Goal: Information Seeking & Learning: Learn about a topic

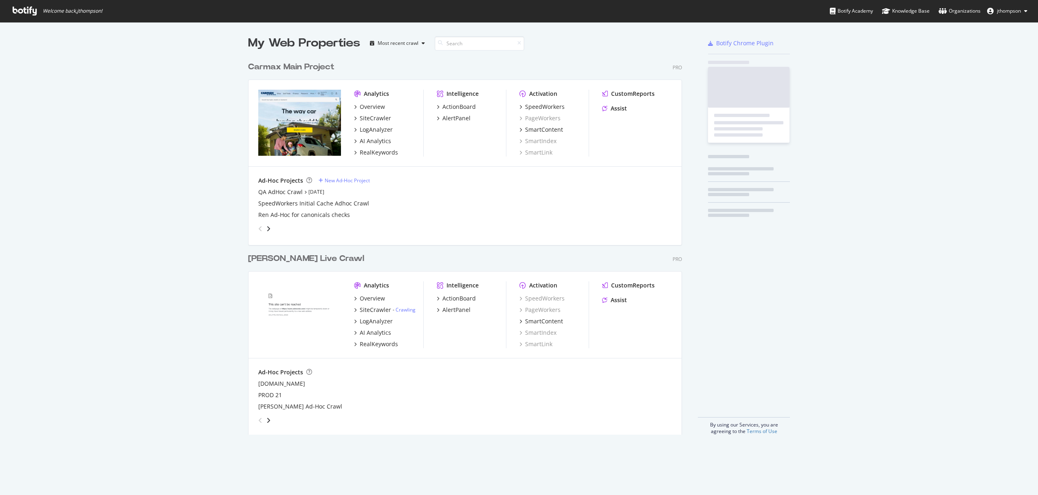
scroll to position [377, 434]
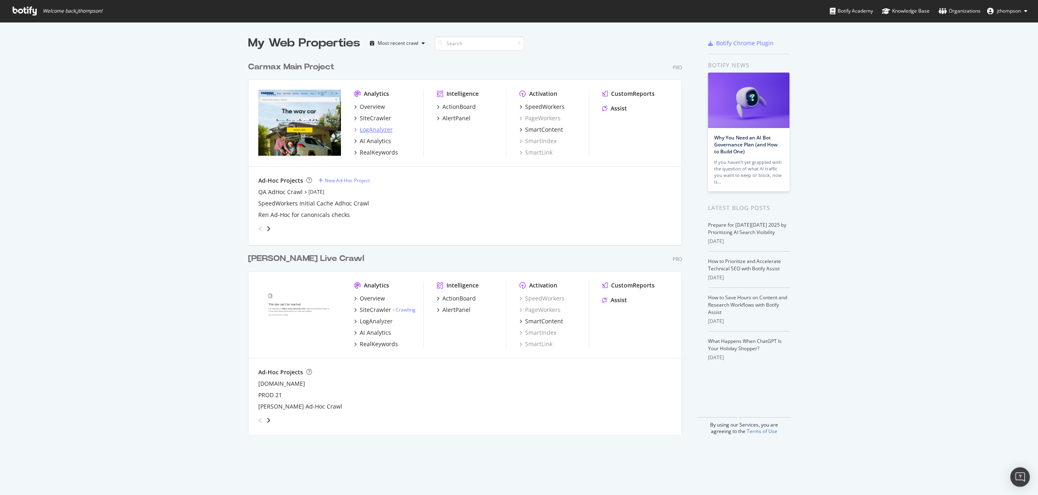
click at [373, 128] on div "LogAnalyzer" at bounding box center [376, 129] width 33 height 8
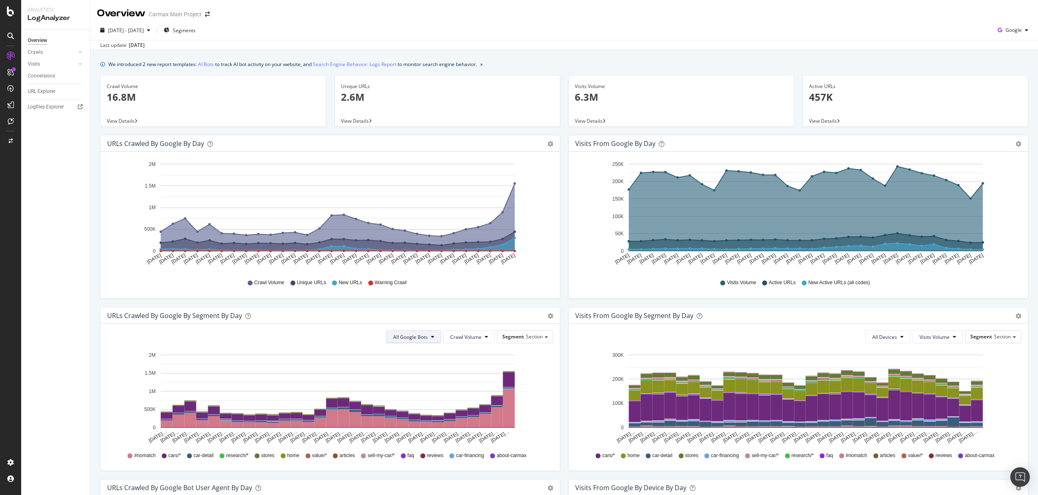
click at [421, 338] on span "All Google Bots" at bounding box center [410, 336] width 35 height 7
click at [419, 417] on div "Google Smartphone" at bounding box center [420, 413] width 70 height 12
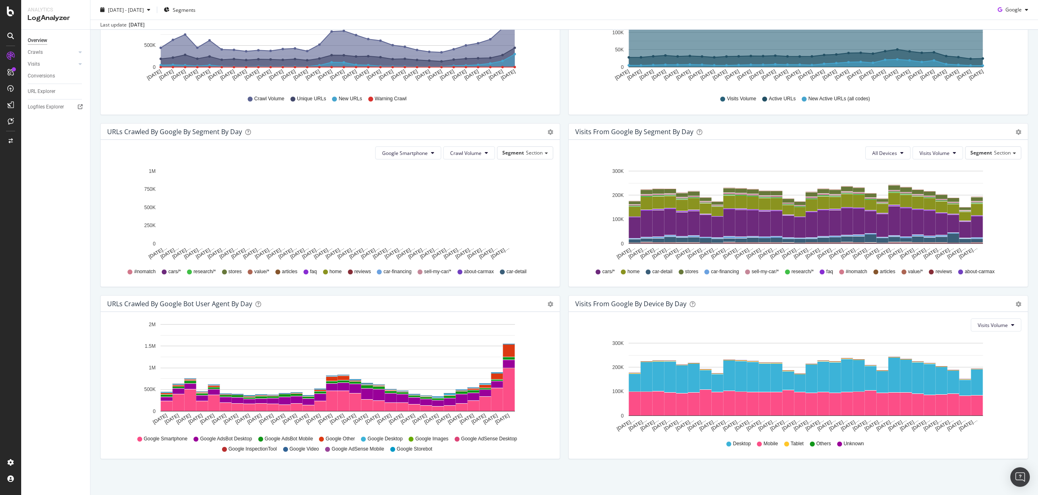
scroll to position [185, 0]
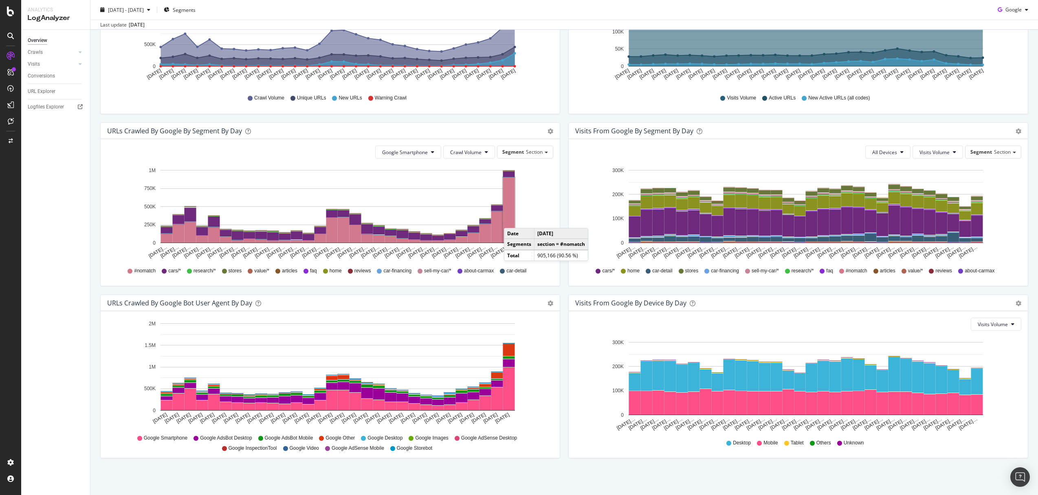
click at [512, 220] on rect "A chart." at bounding box center [509, 209] width 12 height 65
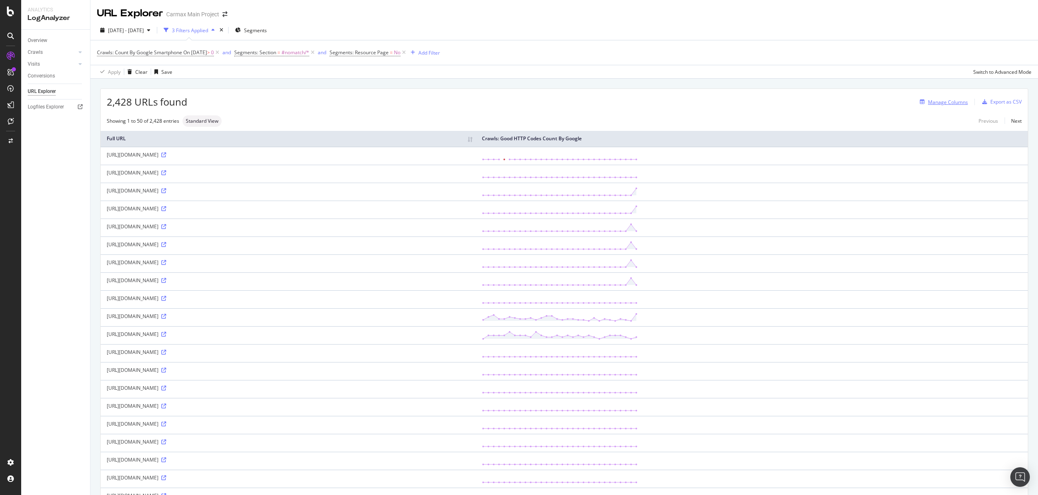
click at [934, 103] on div "Manage Columns" at bounding box center [948, 102] width 40 height 7
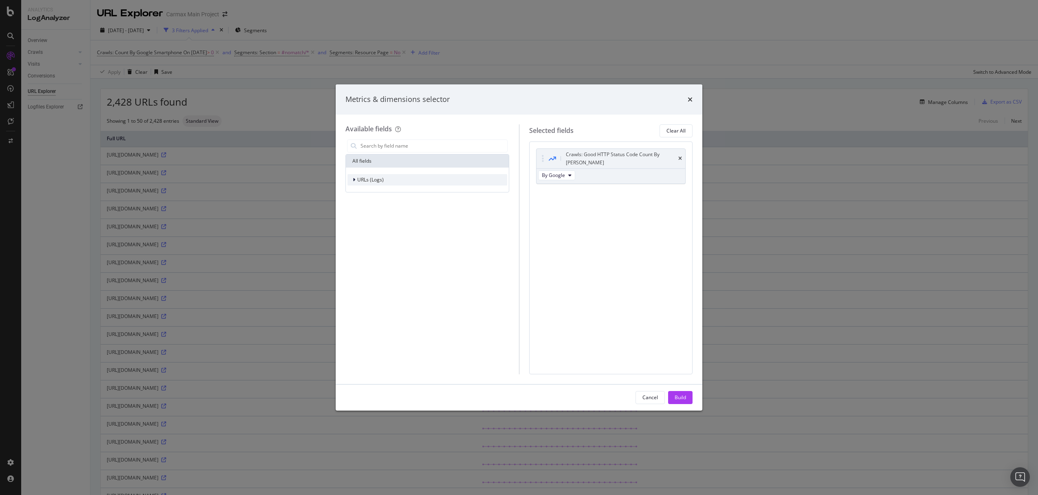
click at [358, 183] on div "URLs (Logs)" at bounding box center [370, 179] width 26 height 7
click at [373, 215] on span "Crawls" at bounding box center [369, 216] width 15 height 7
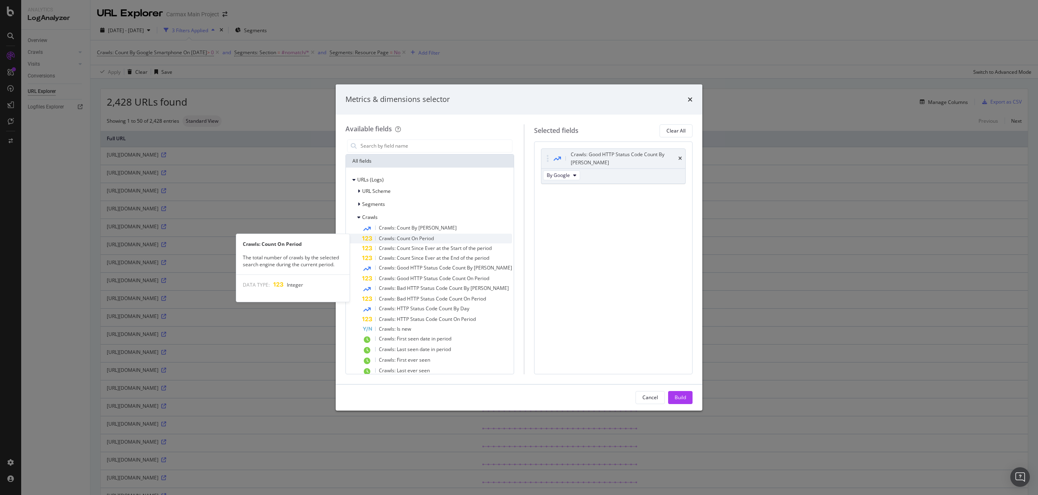
click at [393, 239] on span "Crawls: Count On Period" at bounding box center [406, 238] width 55 height 7
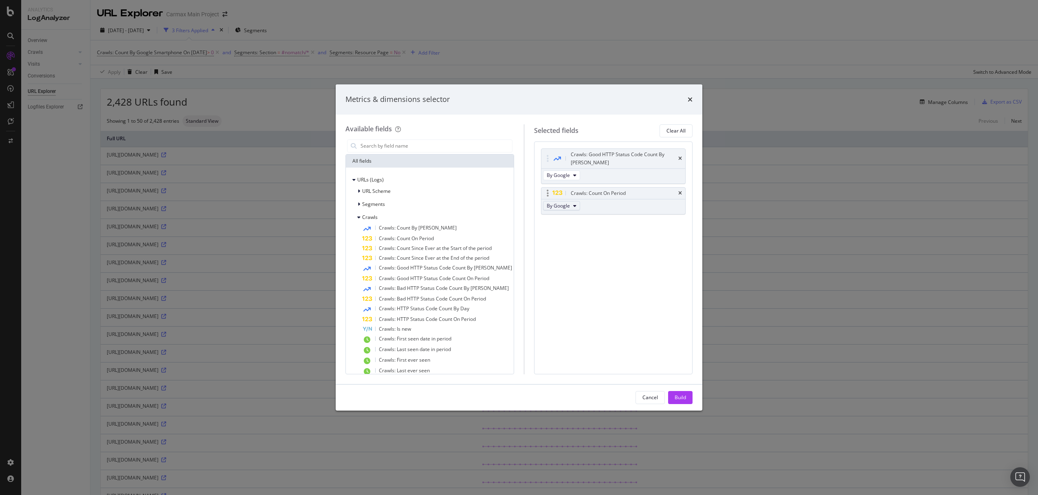
click at [563, 202] on button "By Google" at bounding box center [561, 206] width 37 height 10
click at [578, 240] on span "By Google Smartphone" at bounding box center [577, 239] width 64 height 7
click at [682, 396] on div "Build" at bounding box center [680, 397] width 11 height 7
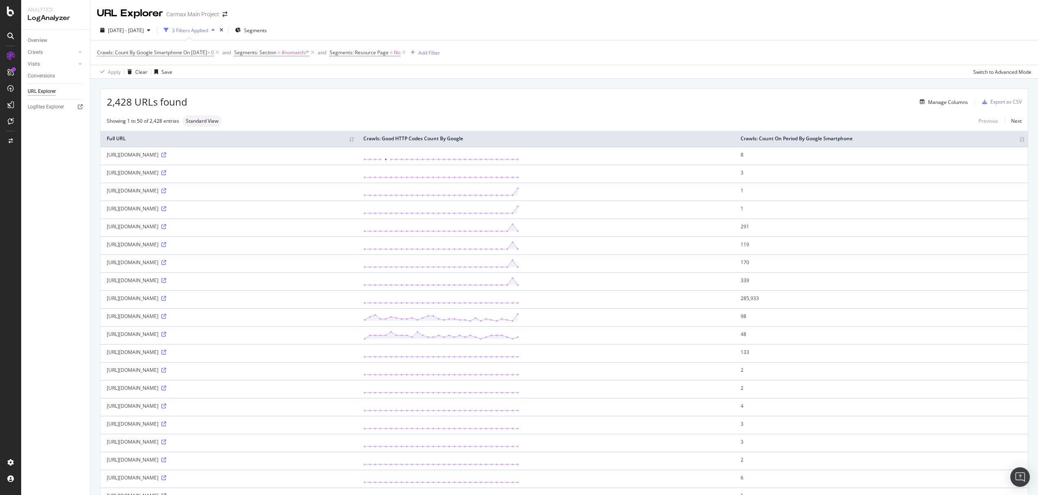
click at [1015, 138] on th "Crawls: Count On Period By Google Smartphone" at bounding box center [880, 139] width 293 height 16
click at [1016, 139] on th "Crawls: Count On Period By Google Smartphone" at bounding box center [880, 139] width 293 height 16
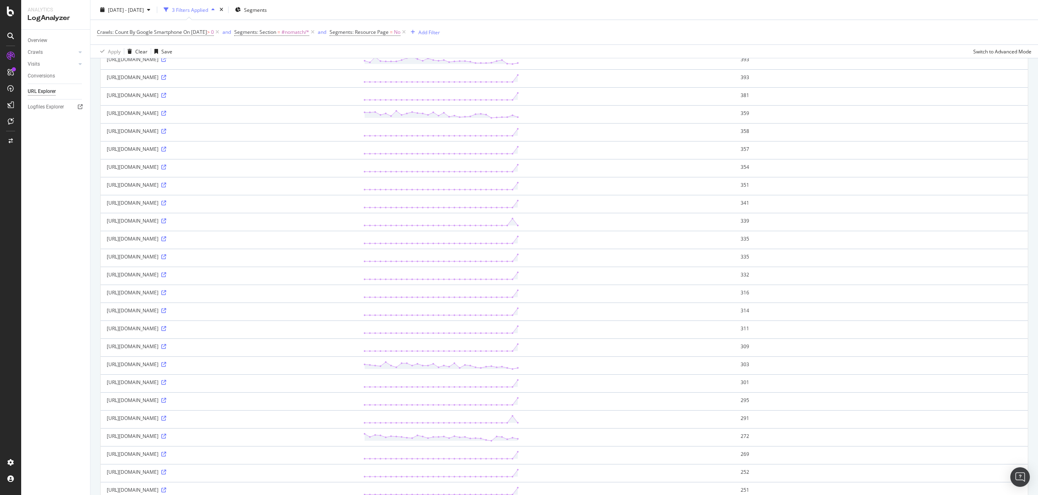
scroll to position [525, 0]
click at [166, 186] on icon at bounding box center [163, 185] width 5 height 5
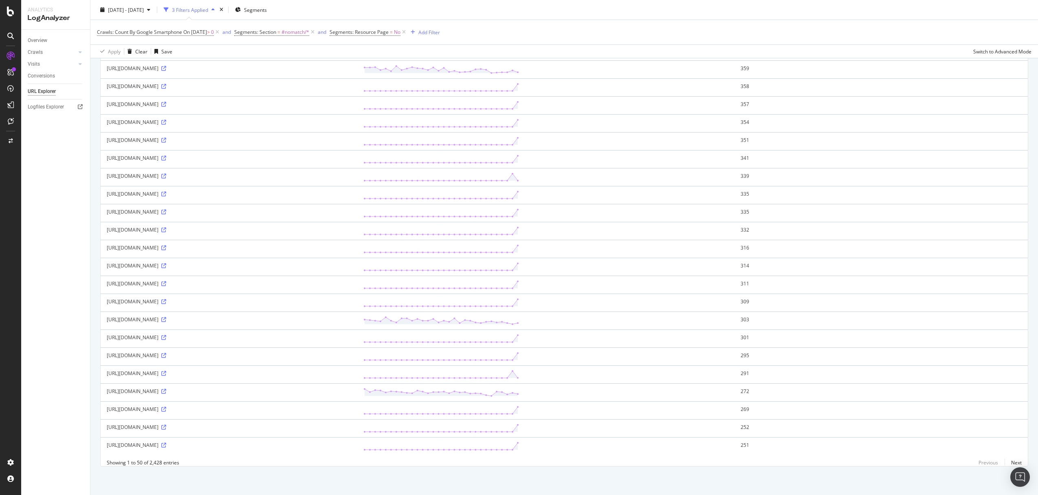
scroll to position [0, 0]
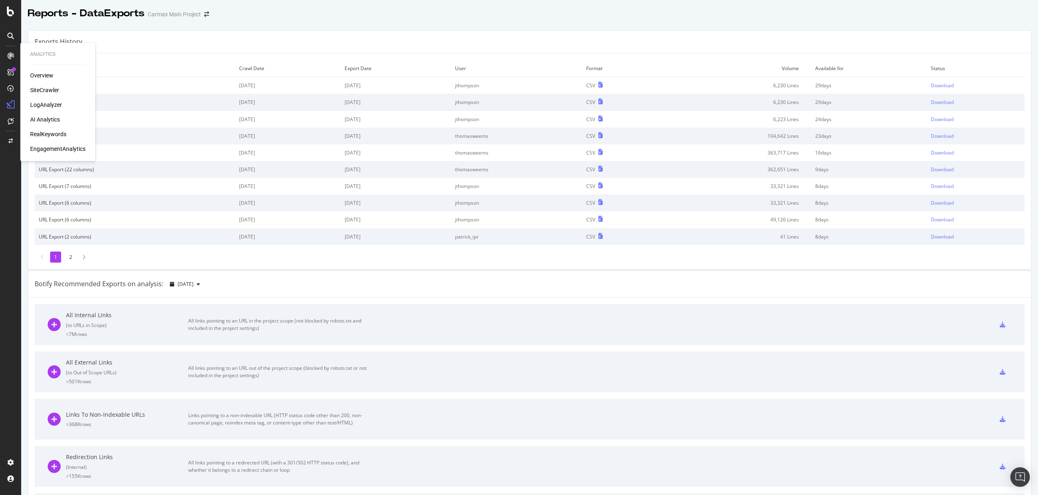
click at [47, 106] on div "LogAnalyzer" at bounding box center [46, 105] width 32 height 8
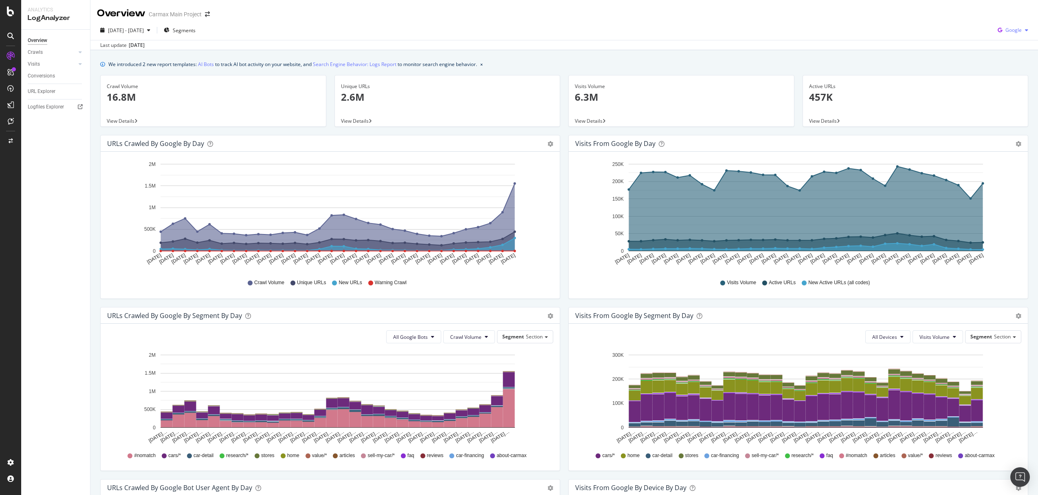
click at [1022, 30] on div "button" at bounding box center [1027, 30] width 10 height 5
click at [1011, 59] on span "Bing" at bounding box center [1013, 61] width 30 height 7
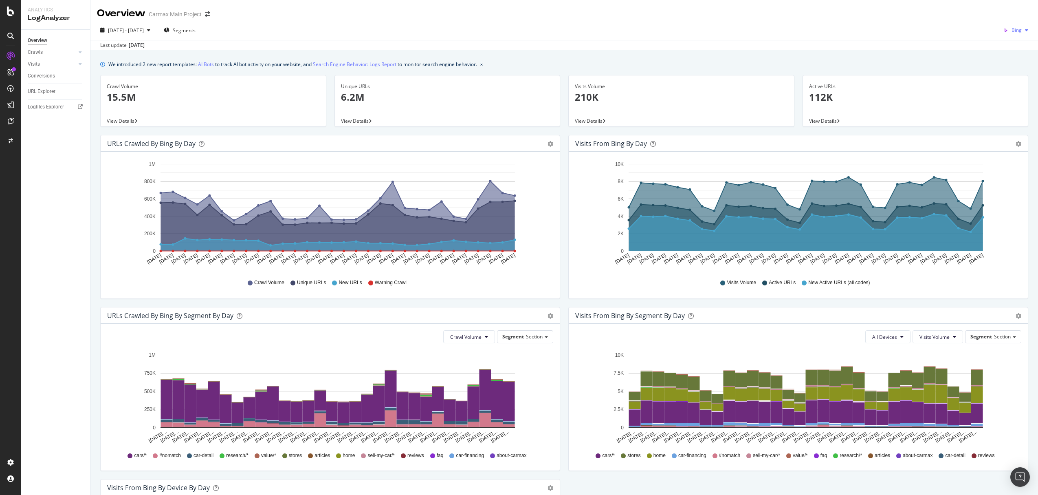
click at [1022, 31] on div "button" at bounding box center [1027, 30] width 10 height 5
click at [1005, 50] on span "Google" at bounding box center [1013, 46] width 30 height 7
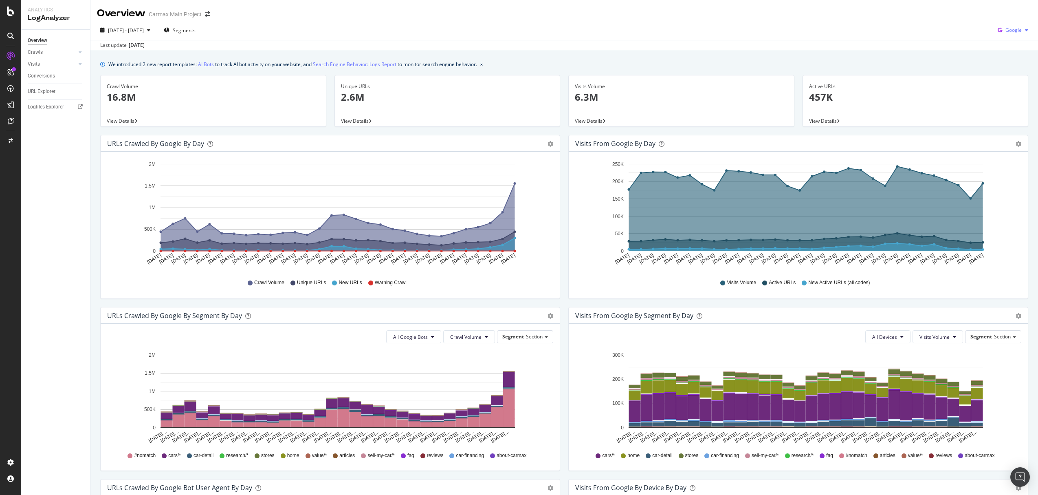
click at [1007, 30] on span "Google" at bounding box center [1013, 29] width 16 height 7
click at [1007, 80] on div "OpenAI" at bounding box center [1006, 76] width 56 height 12
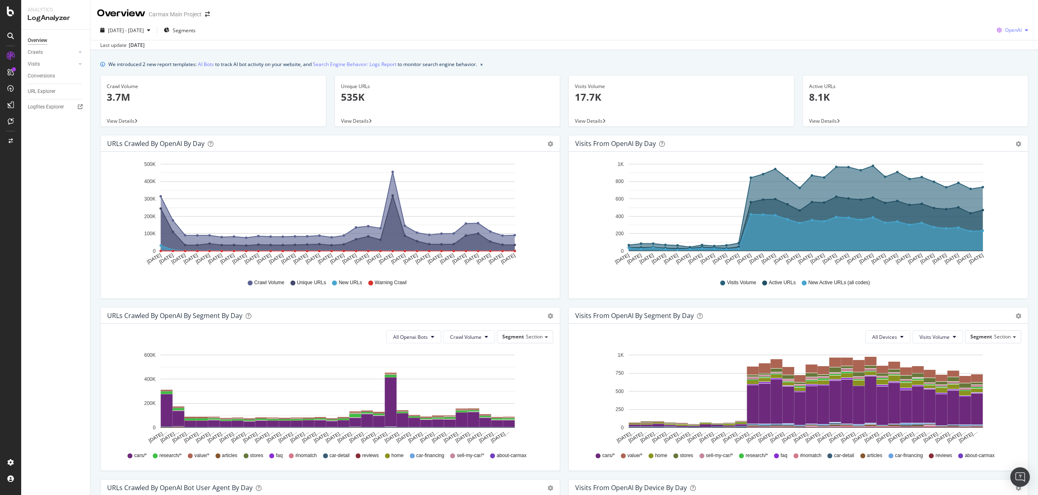
click at [1007, 31] on span "OpenAI" at bounding box center [1013, 29] width 17 height 7
click at [1007, 90] on span "Other AI Bots" at bounding box center [1013, 91] width 30 height 7
